Goal: Find contact information: Find contact information

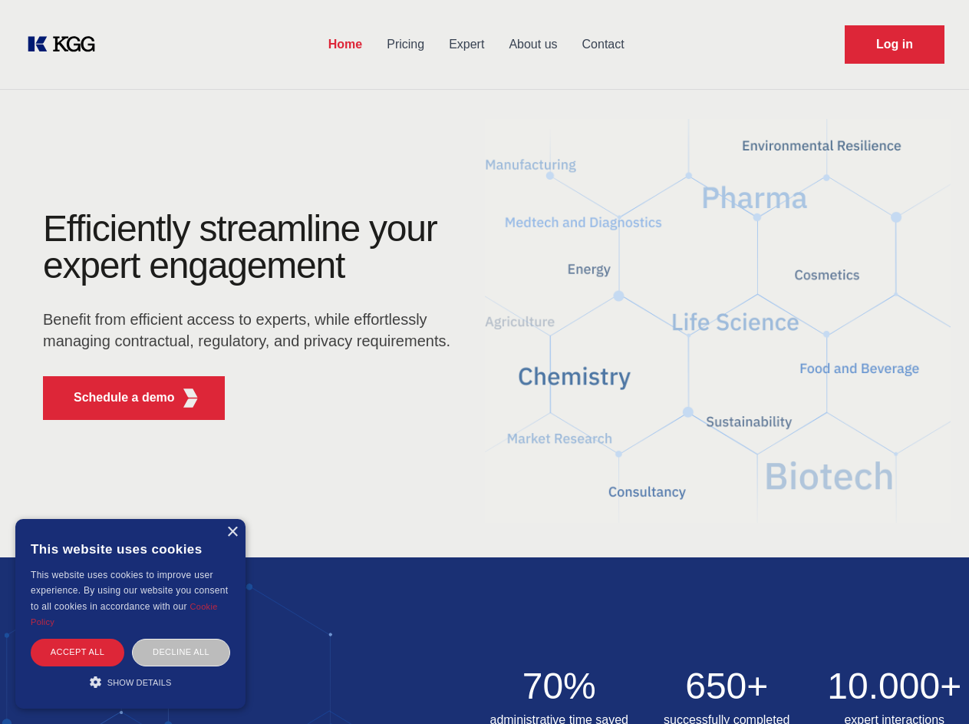
click at [484, 361] on div "Efficiently streamline your expert engagement Benefit from efficient access to …" at bounding box center [251, 321] width 467 height 222
click at [115, 397] on p "Schedule a demo" at bounding box center [124, 397] width 101 height 18
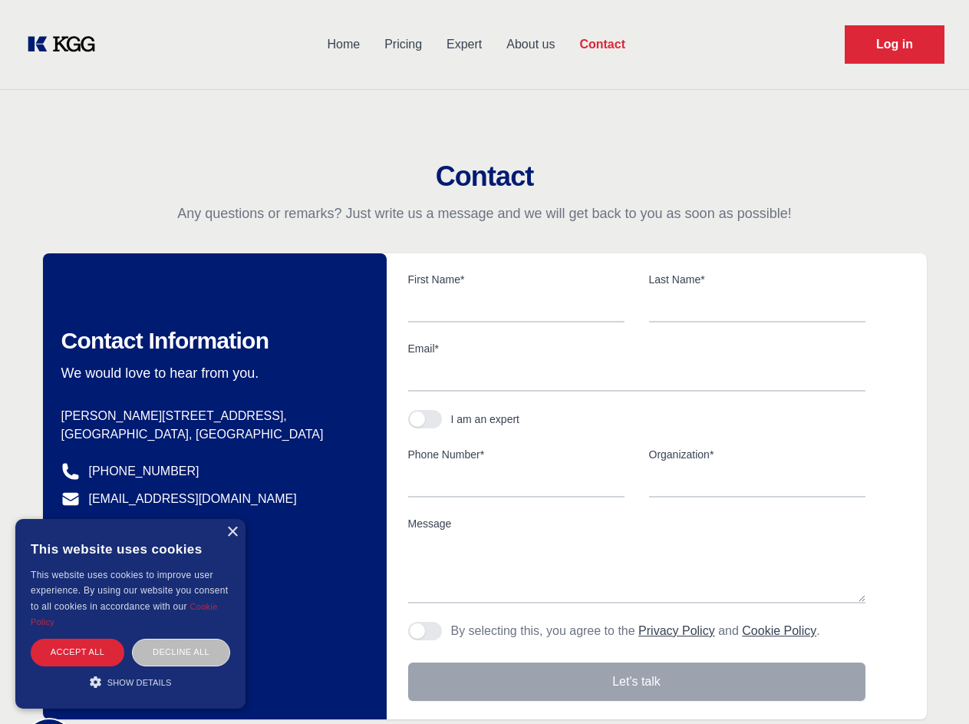
click at [232, 532] on div "× This website uses cookies This website uses cookies to improve user experienc…" at bounding box center [130, 614] width 230 height 190
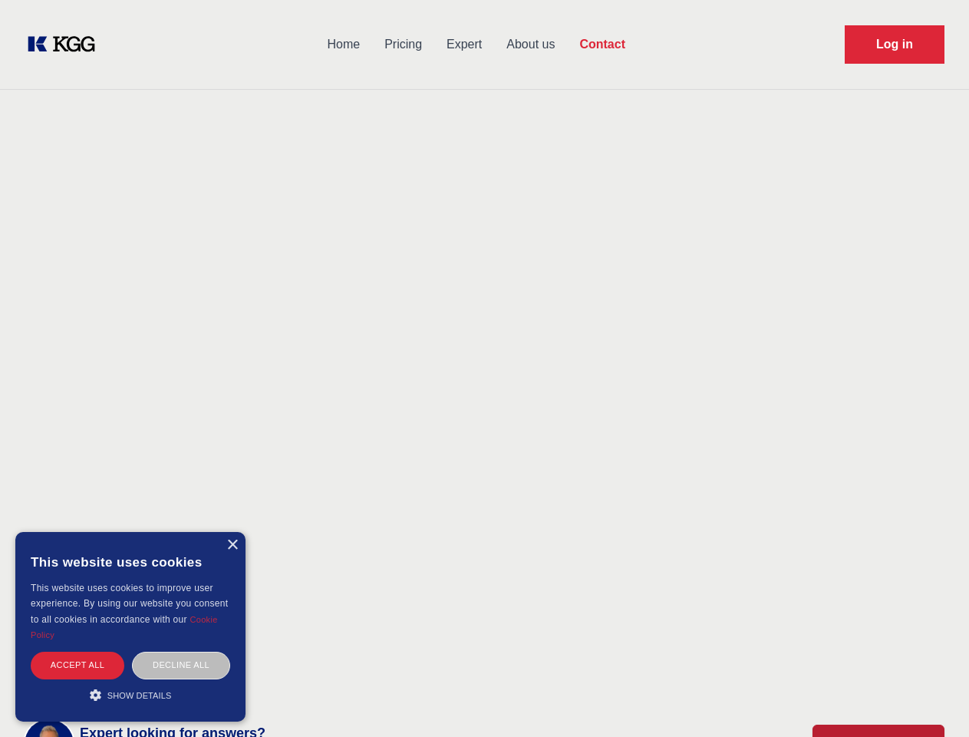
click at [78, 651] on div "Accept all" at bounding box center [78, 664] width 94 height 27
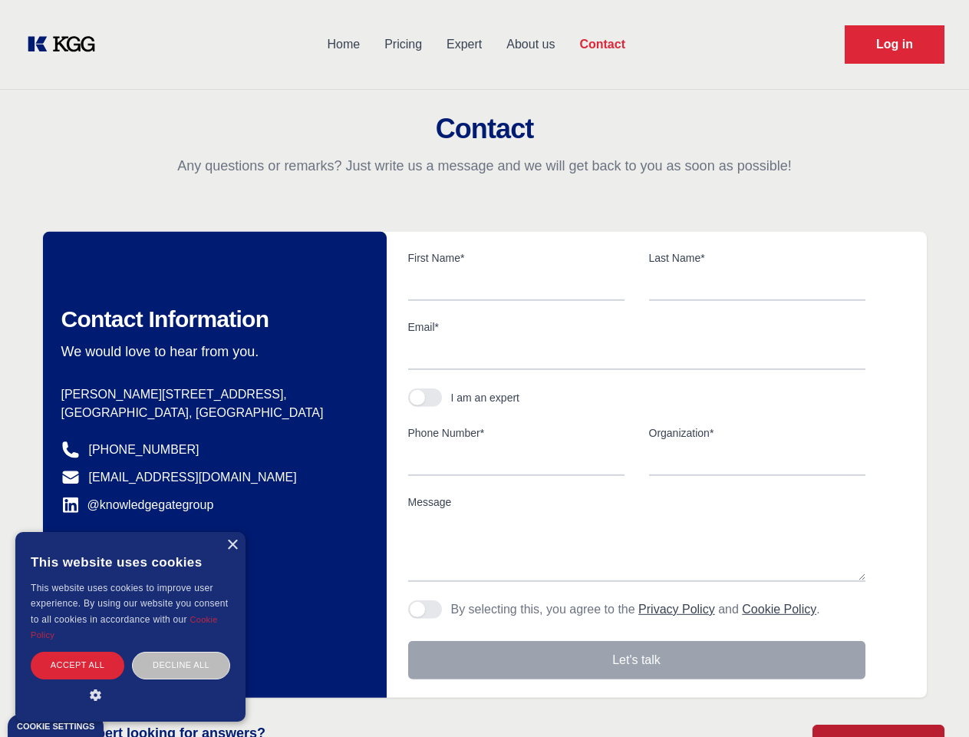
click at [181, 651] on div "Contact Information We would love to hear from you. Postal address [PERSON_NAME…" at bounding box center [215, 465] width 344 height 466
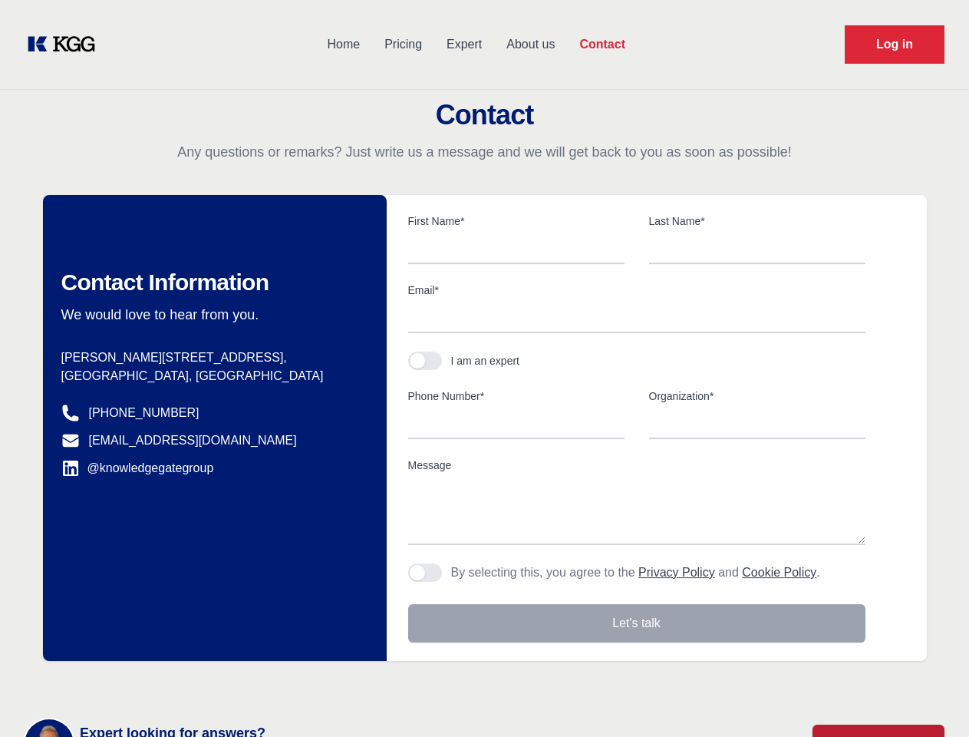
click at [130, 681] on main "Contact Any questions or remarks? Just write us a message and we will get back …" at bounding box center [484, 399] width 969 height 799
